Goal: Task Accomplishment & Management: Use online tool/utility

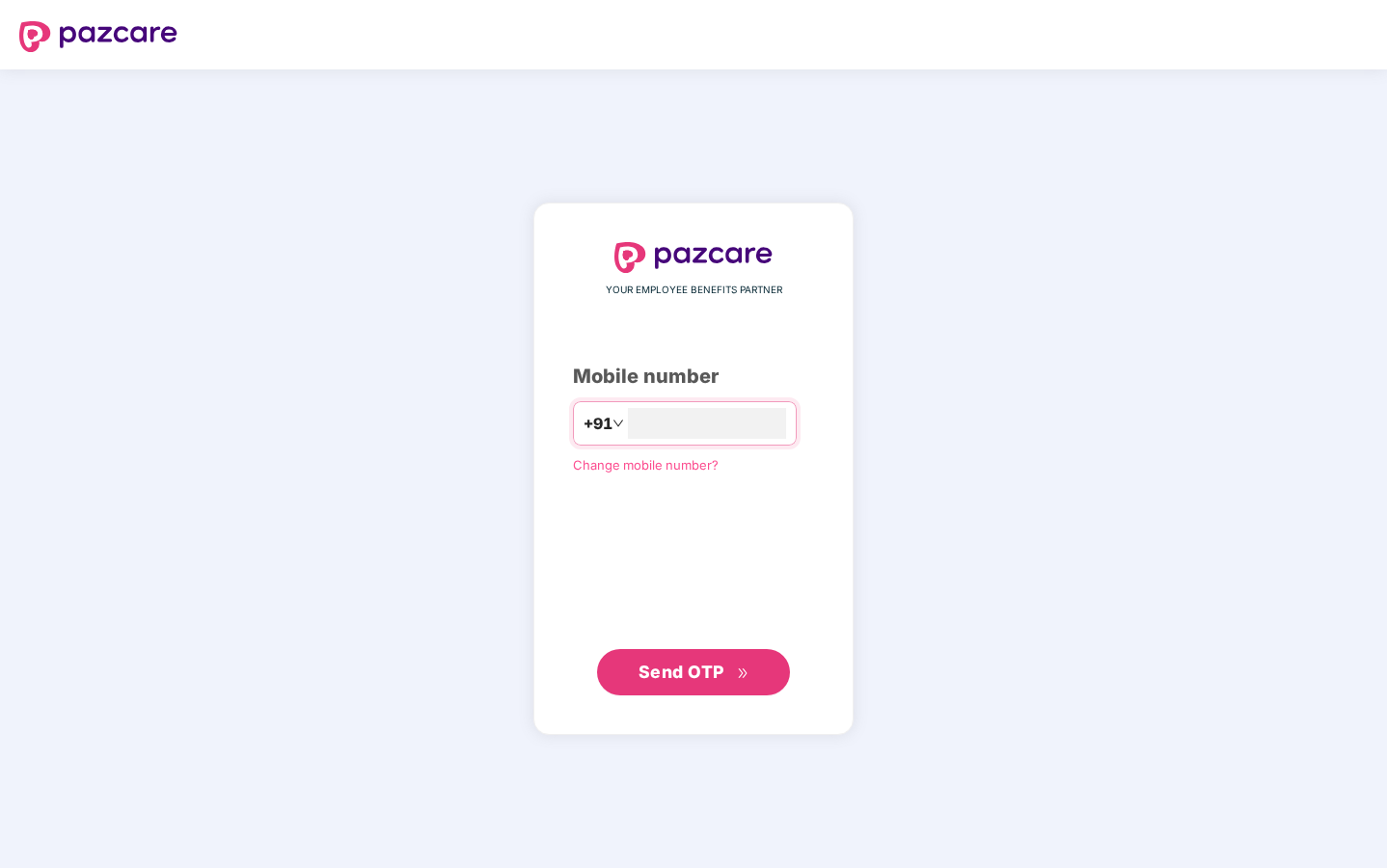
type input "**********"
click at [697, 683] on span "Send OTP" at bounding box center [694, 671] width 111 height 27
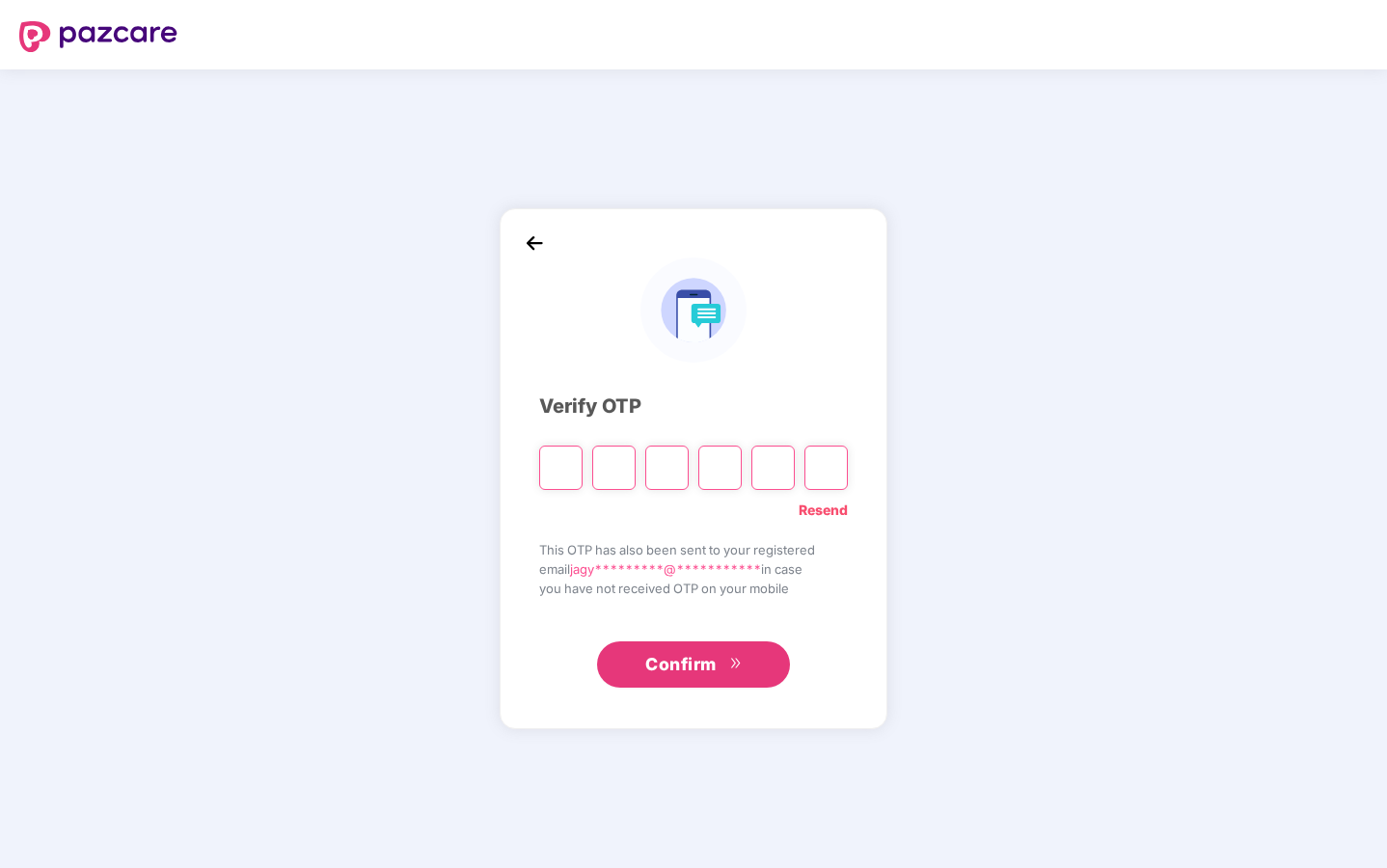
type input "*"
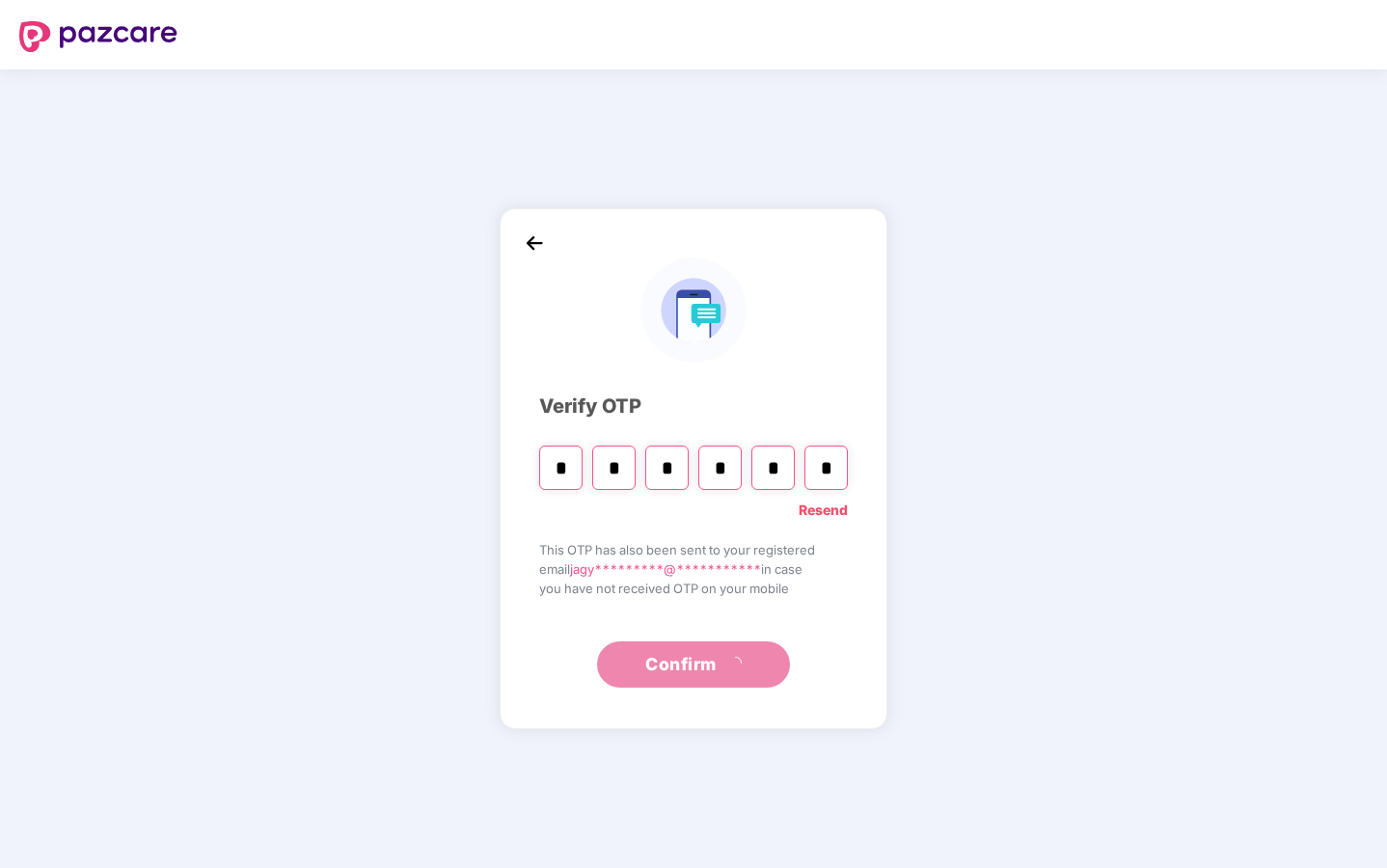
type input "*"
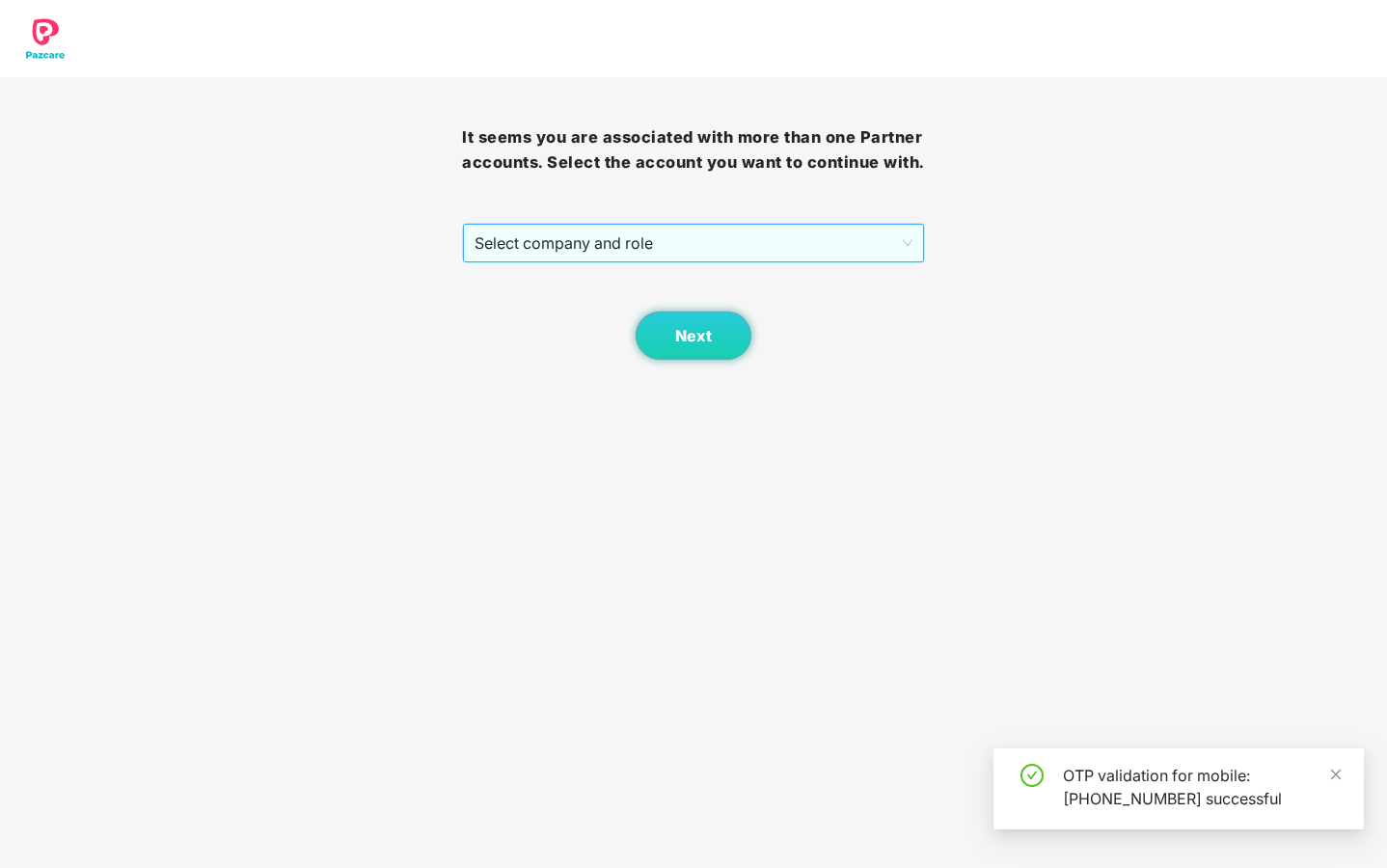
click at [847, 261] on span "Select company and role" at bounding box center [693, 243] width 437 height 36
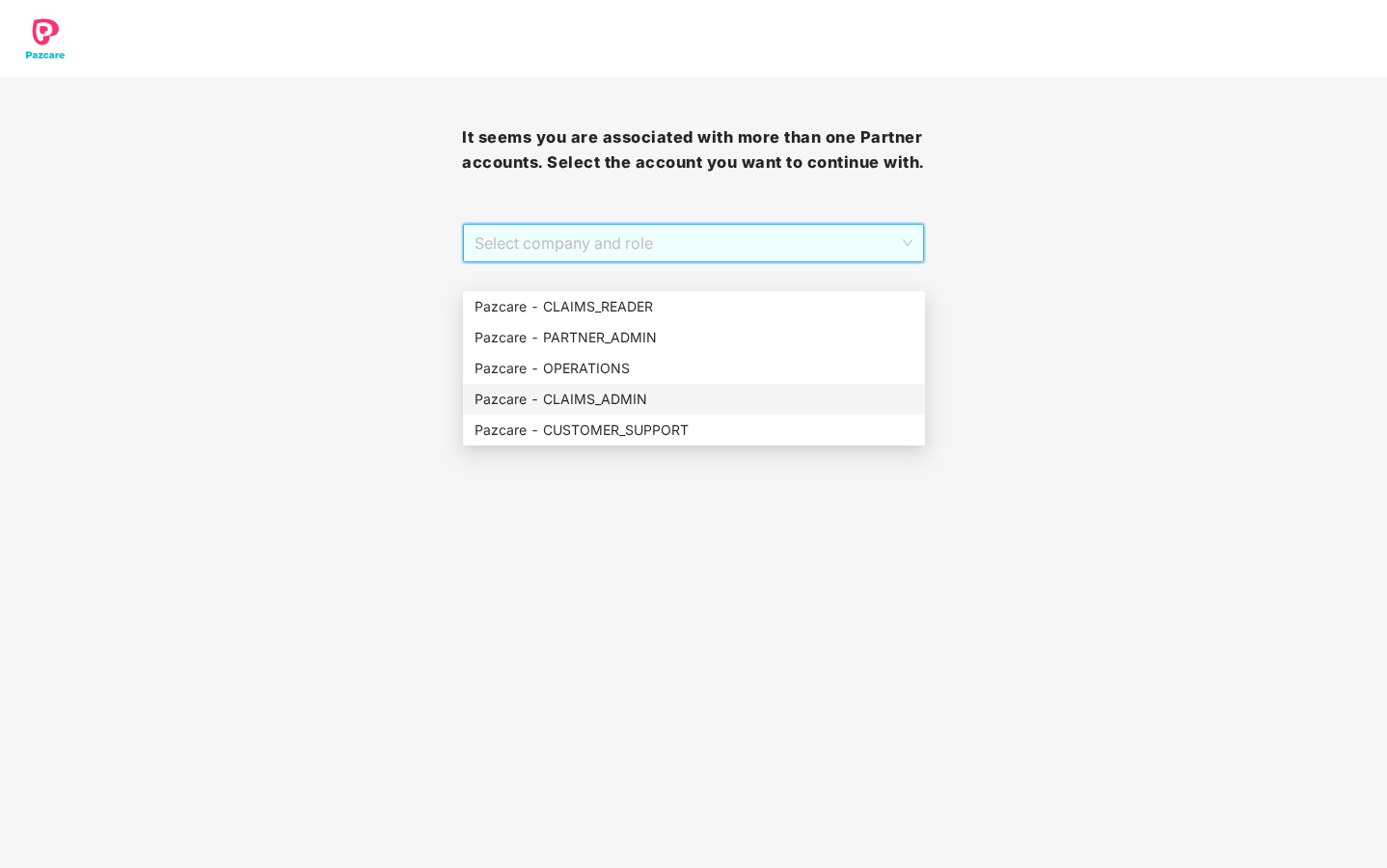
click at [642, 392] on div "Pazcare - CLAIMS_ADMIN" at bounding box center [694, 400] width 439 height 22
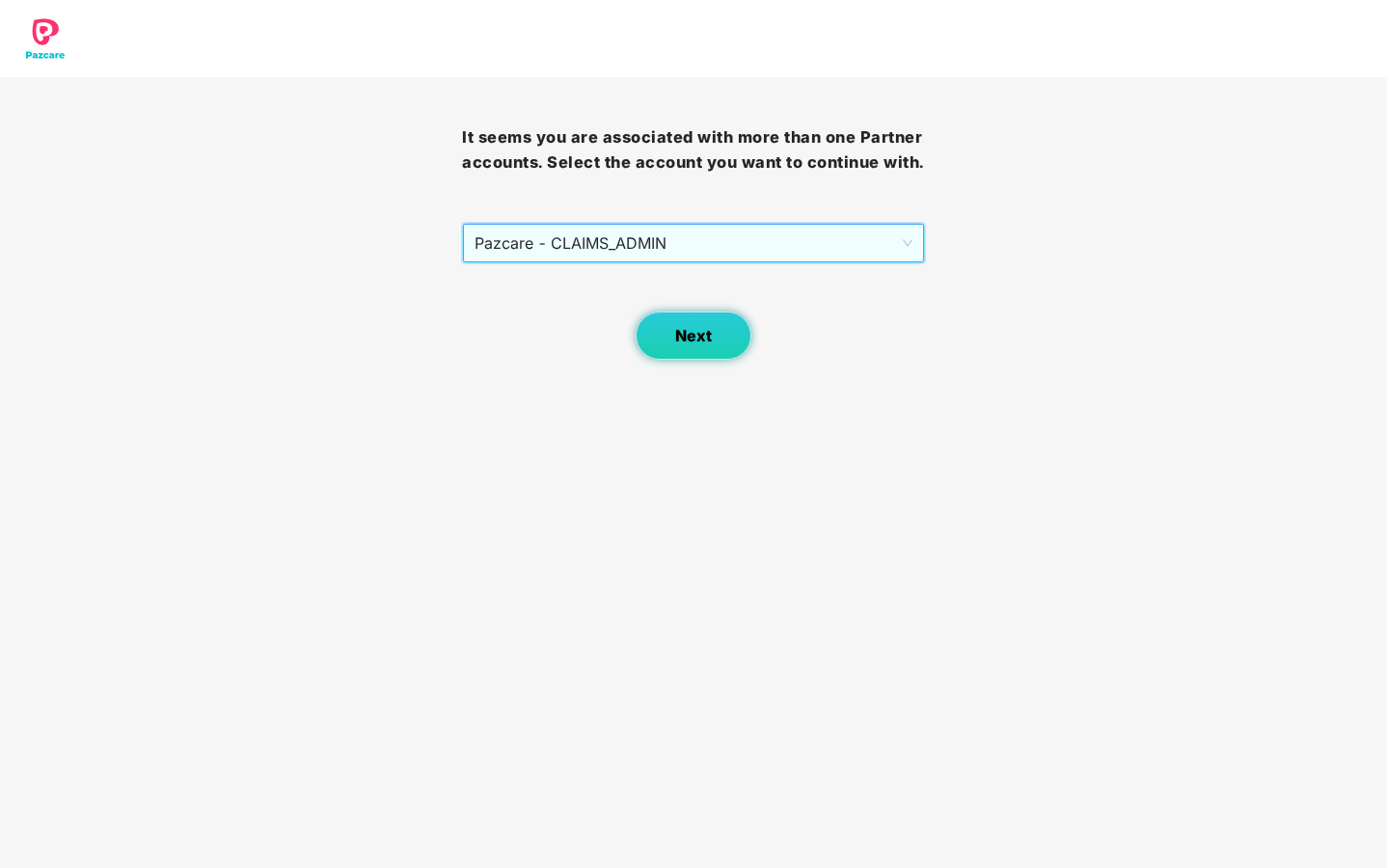
click at [701, 348] on button "Next" at bounding box center [694, 335] width 116 height 48
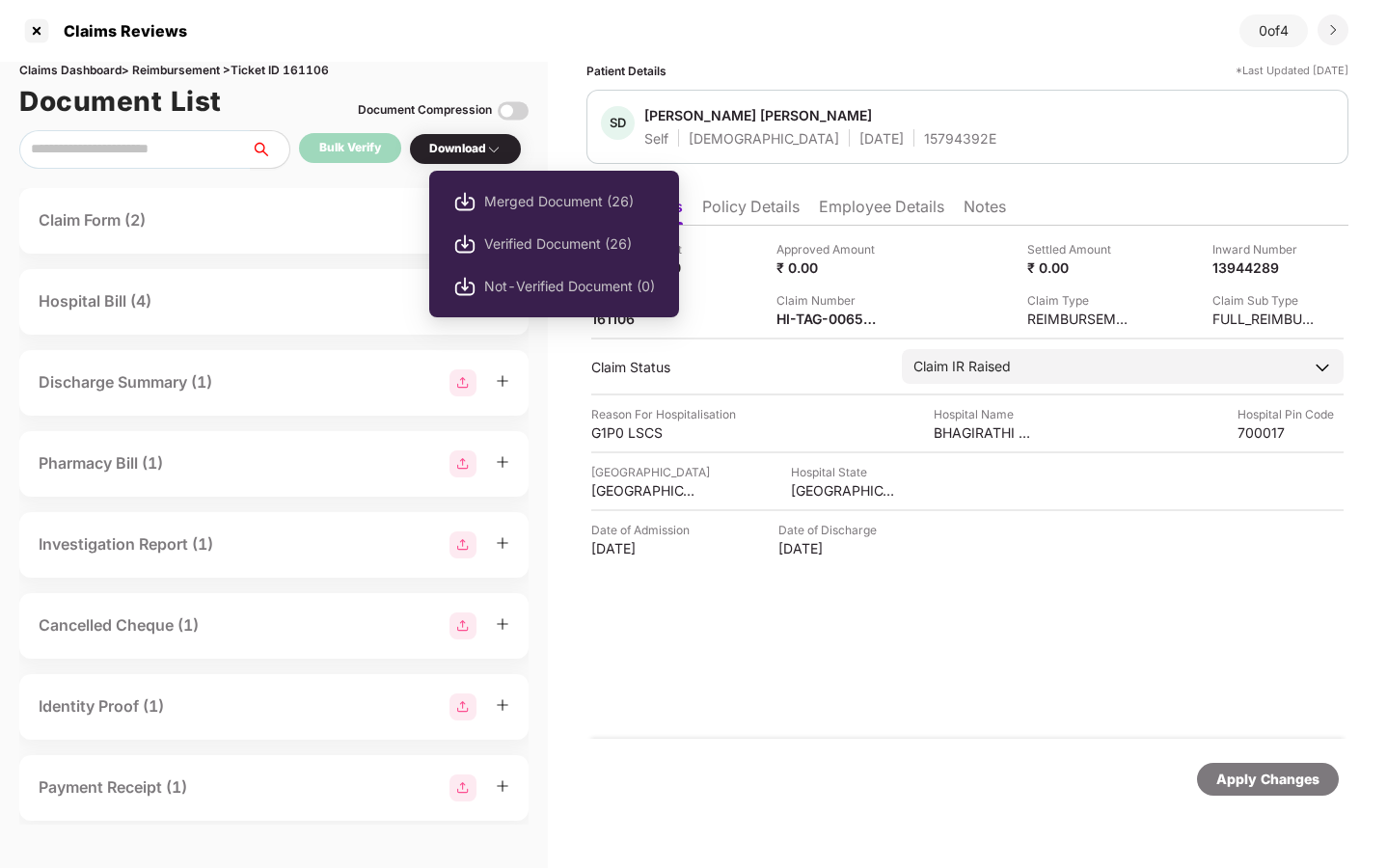
click at [480, 149] on div "Download" at bounding box center [466, 148] width 73 height 19
click at [539, 252] on span "Verified Document (26)" at bounding box center [570, 244] width 171 height 22
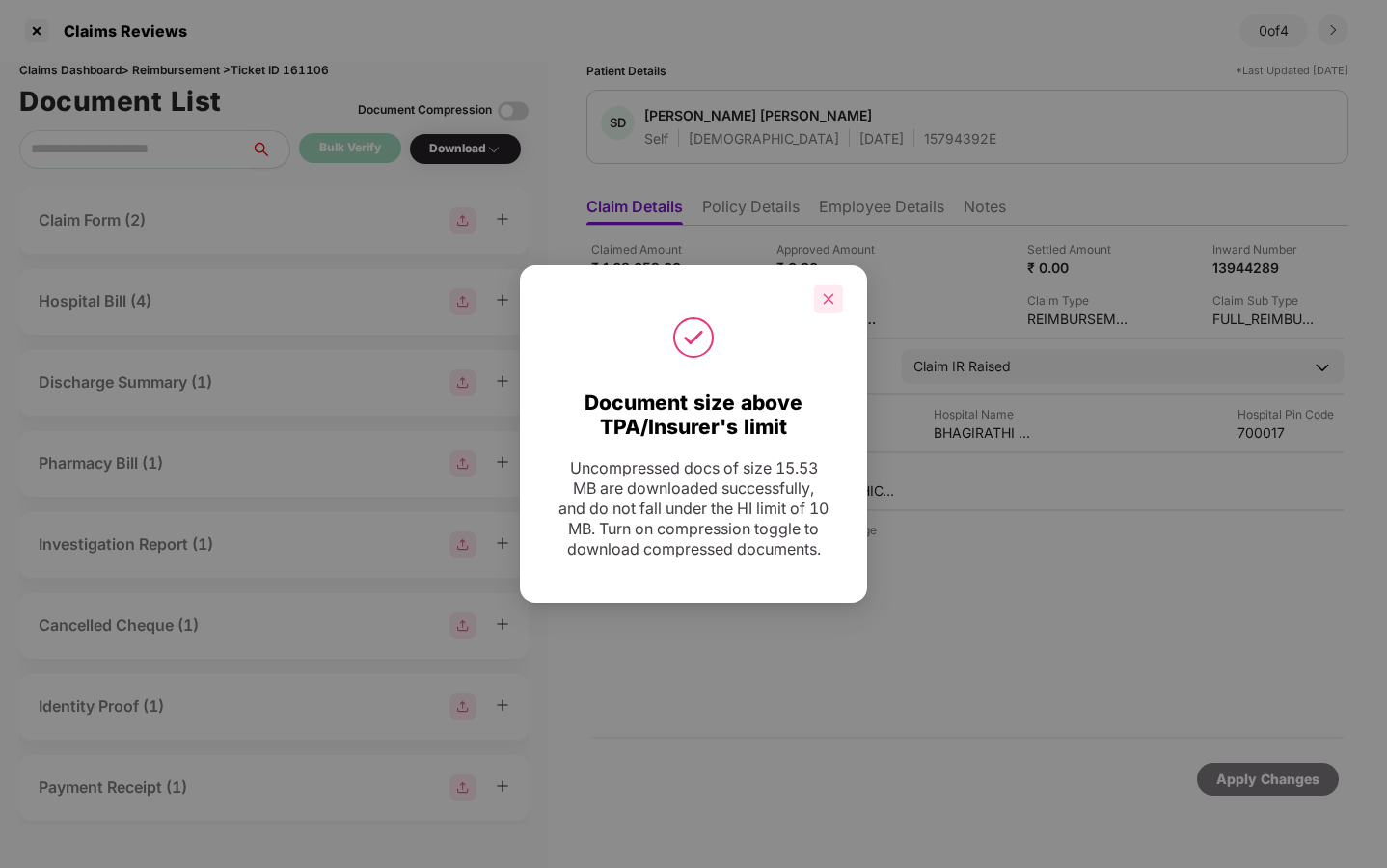
click at [835, 288] on div at bounding box center [828, 298] width 28 height 28
